Goal: Answer question/provide support

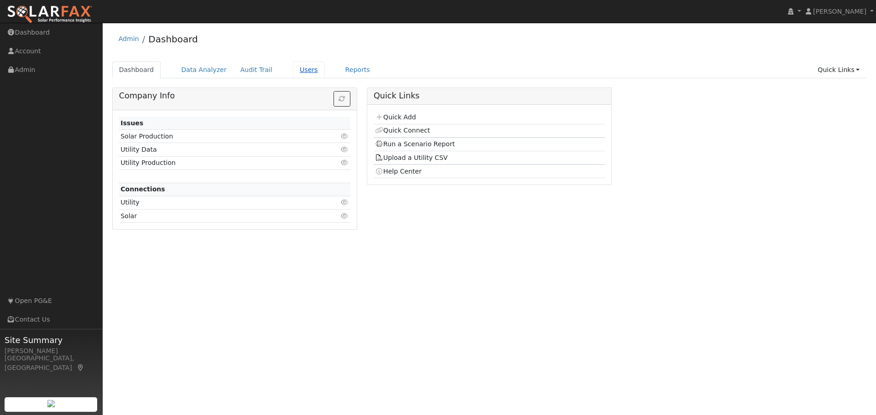
click at [293, 69] on link "Users" at bounding box center [309, 70] width 32 height 17
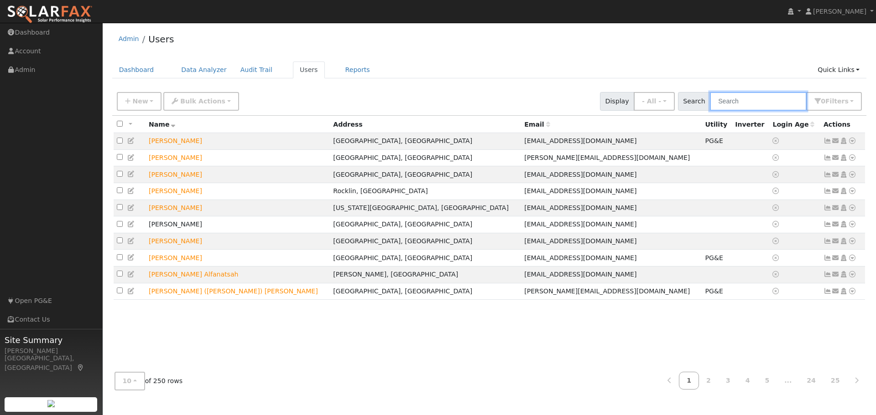
click at [757, 100] on input "text" at bounding box center [758, 101] width 97 height 19
type input "[PERSON_NAME]"
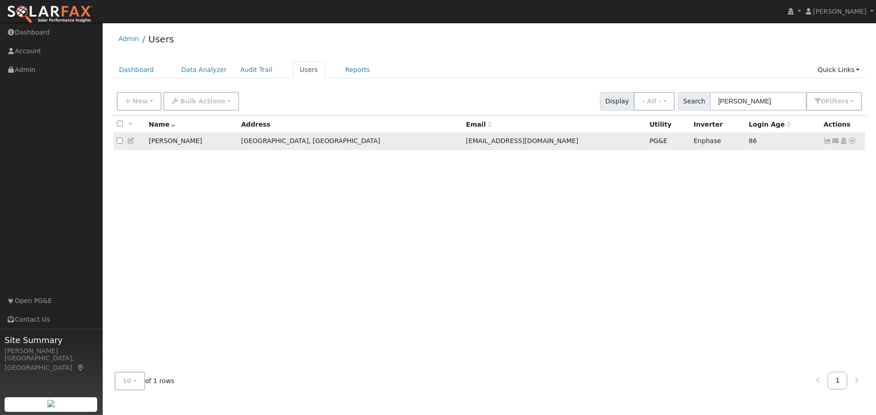
click at [851, 144] on icon at bounding box center [852, 141] width 8 height 6
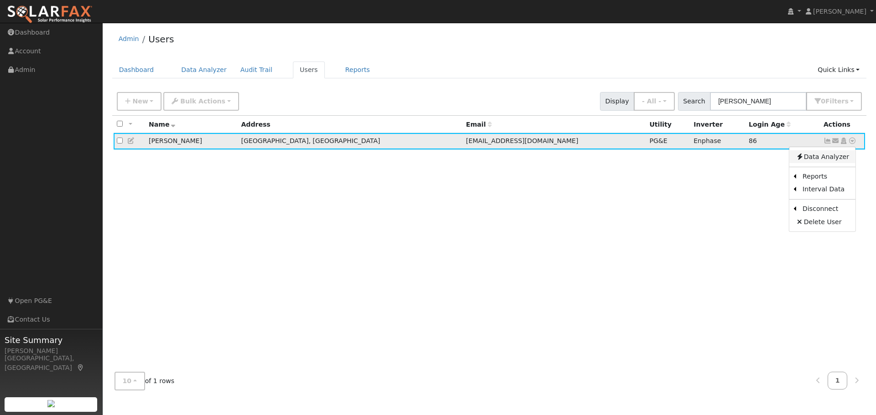
click at [817, 160] on link "Data Analyzer" at bounding box center [822, 157] width 66 height 13
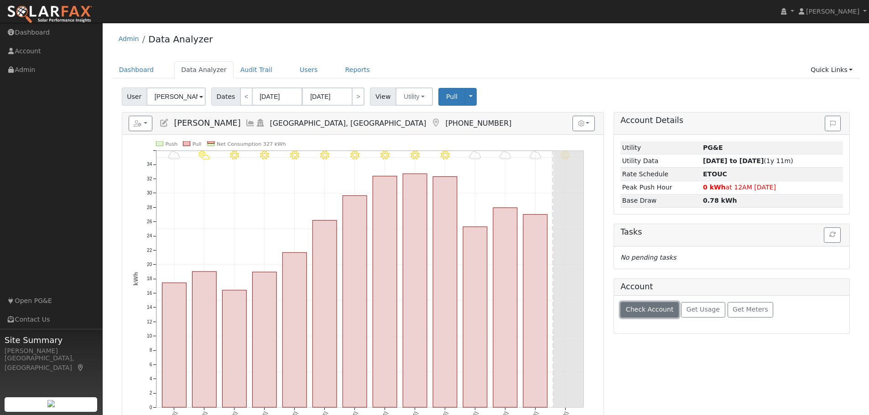
click at [638, 308] on span "Check Account" at bounding box center [650, 309] width 48 height 7
click at [654, 313] on span "Check Account" at bounding box center [650, 309] width 48 height 7
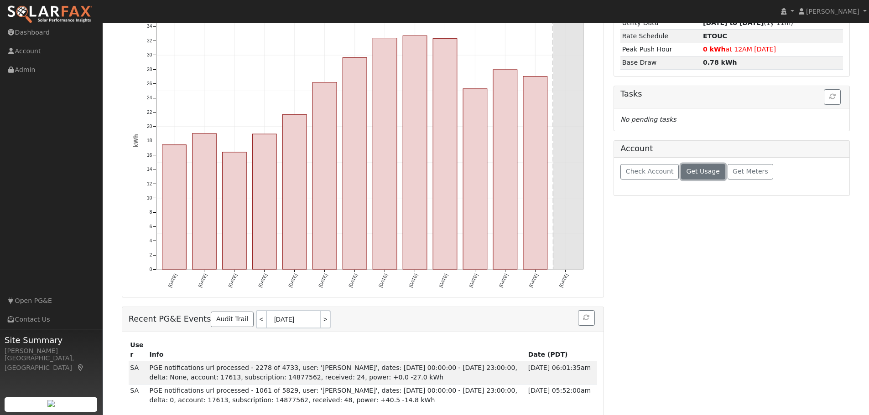
click at [697, 175] on span "Get Usage" at bounding box center [702, 171] width 33 height 7
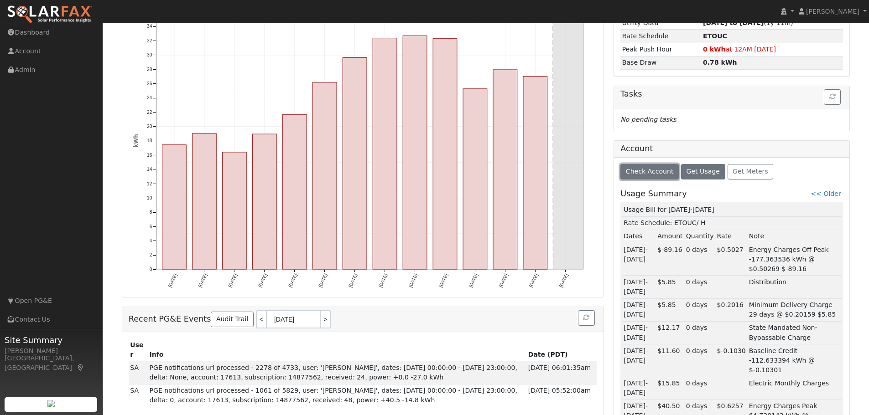
click at [643, 171] on span "Check Account" at bounding box center [650, 171] width 48 height 7
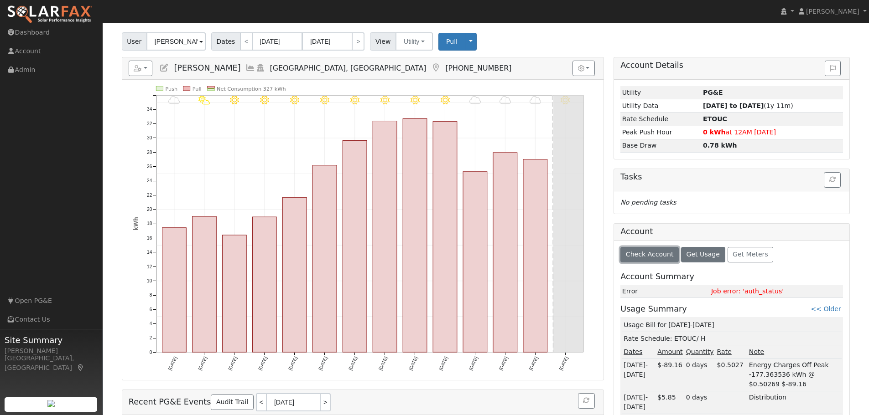
scroll to position [152, 0]
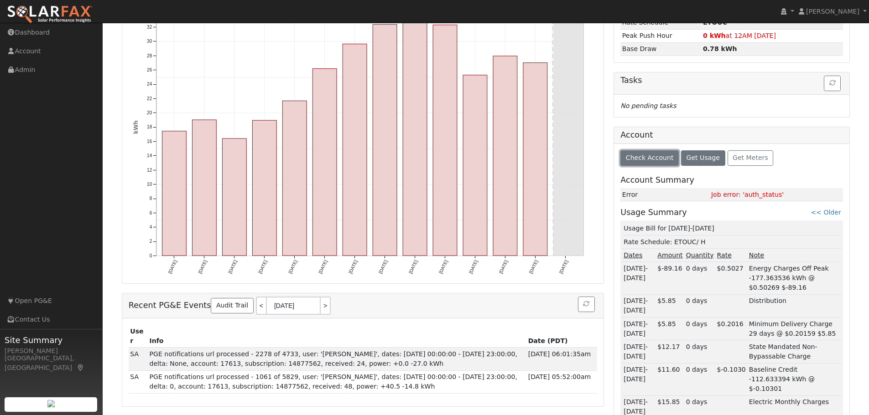
click at [642, 161] on span "Check Account" at bounding box center [650, 157] width 48 height 7
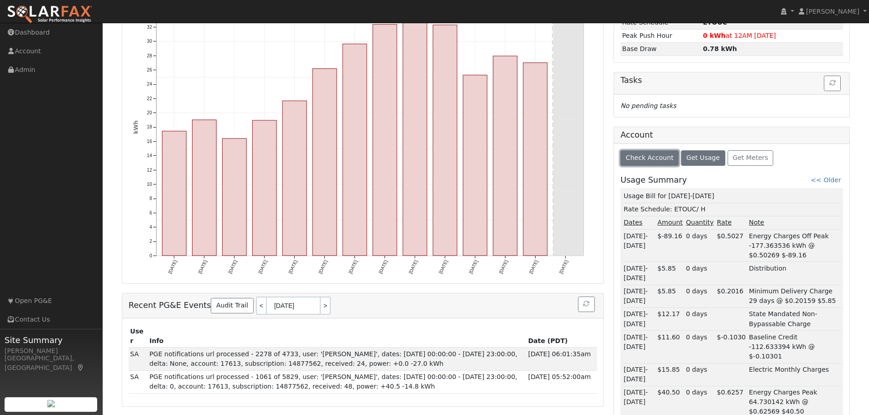
click at [642, 161] on span "Check Account" at bounding box center [650, 157] width 48 height 7
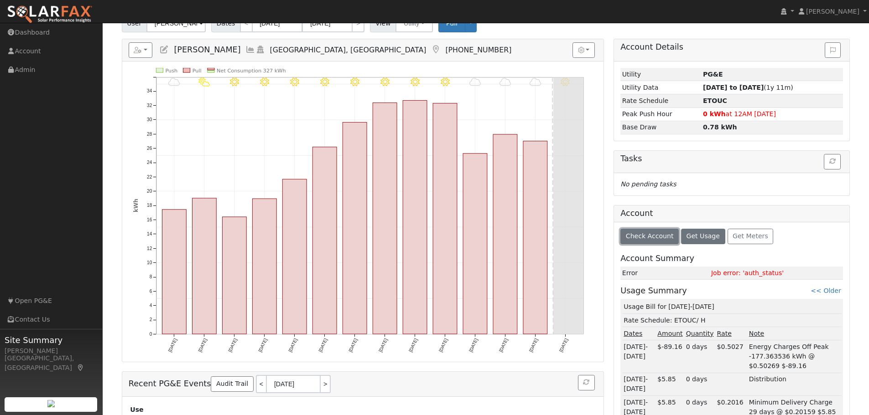
scroll to position [0, 0]
